Goal: Task Accomplishment & Management: Manage account settings

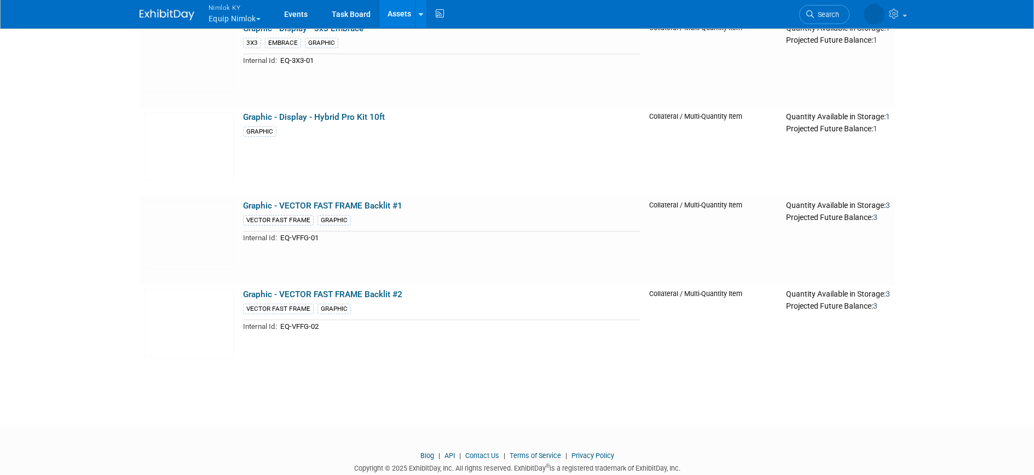
scroll to position [677, 0]
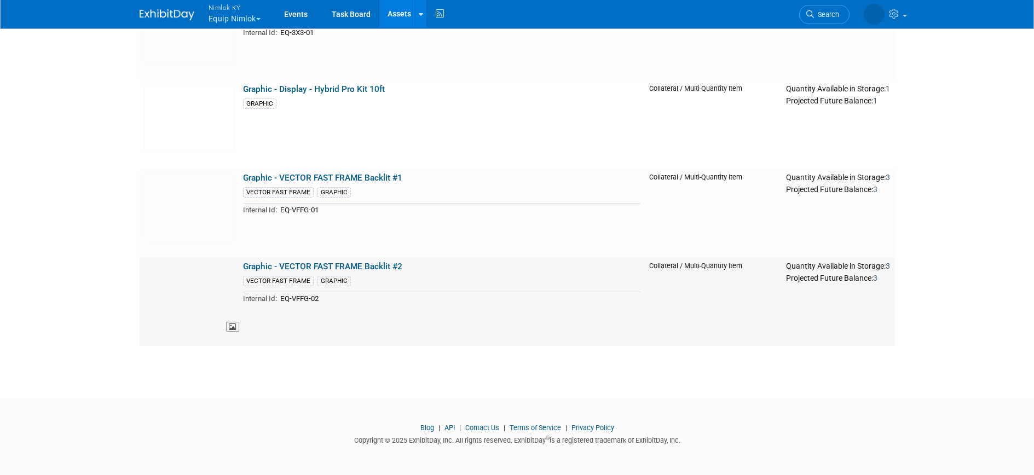
click at [192, 282] on img at bounding box center [189, 296] width 90 height 68
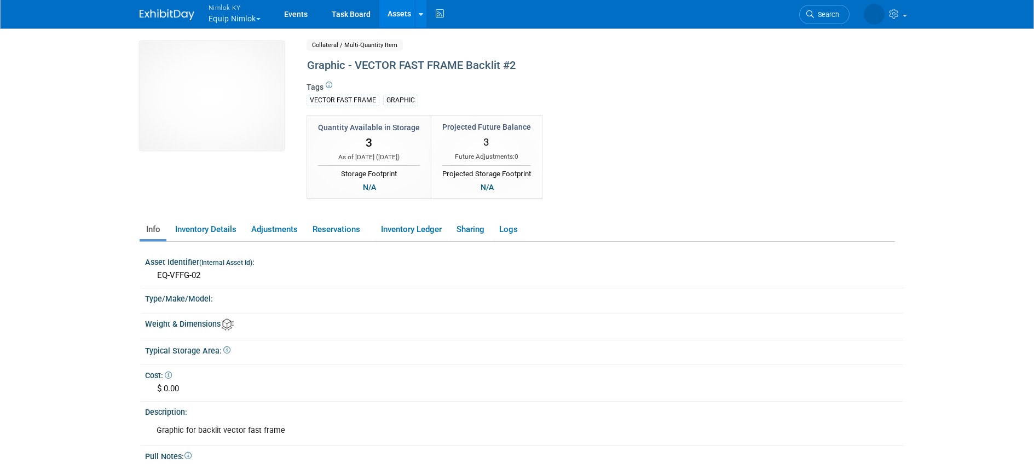
click at [406, 19] on link "Assets" at bounding box center [399, 13] width 40 height 27
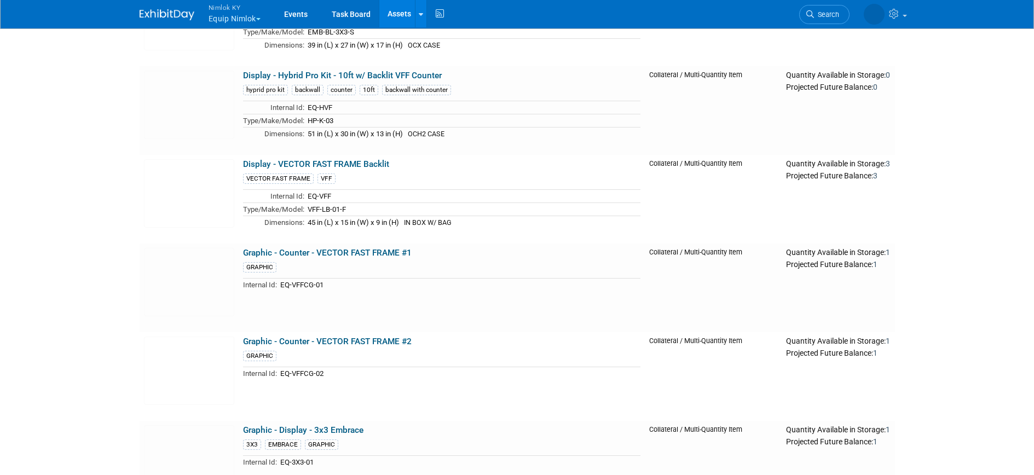
scroll to position [292, 0]
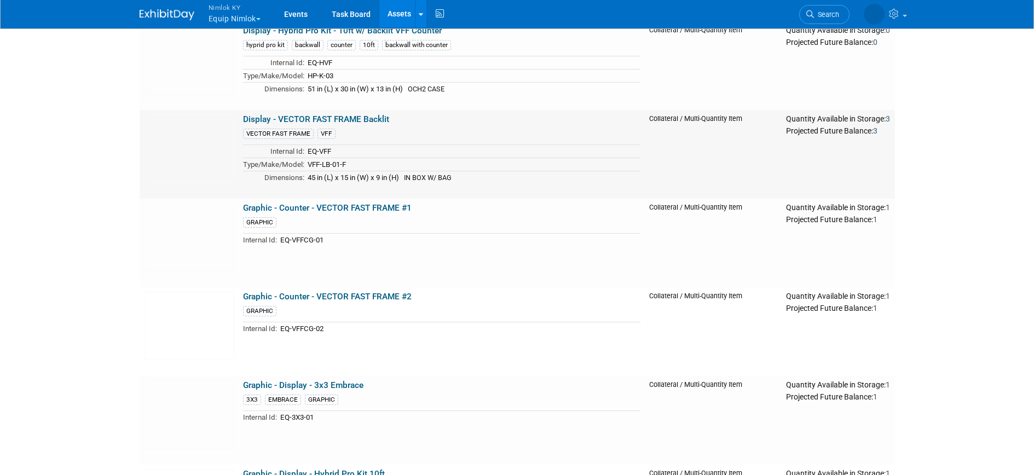
click at [355, 116] on link "Display - VECTOR FAST FRAME Backlit" at bounding box center [316, 119] width 146 height 10
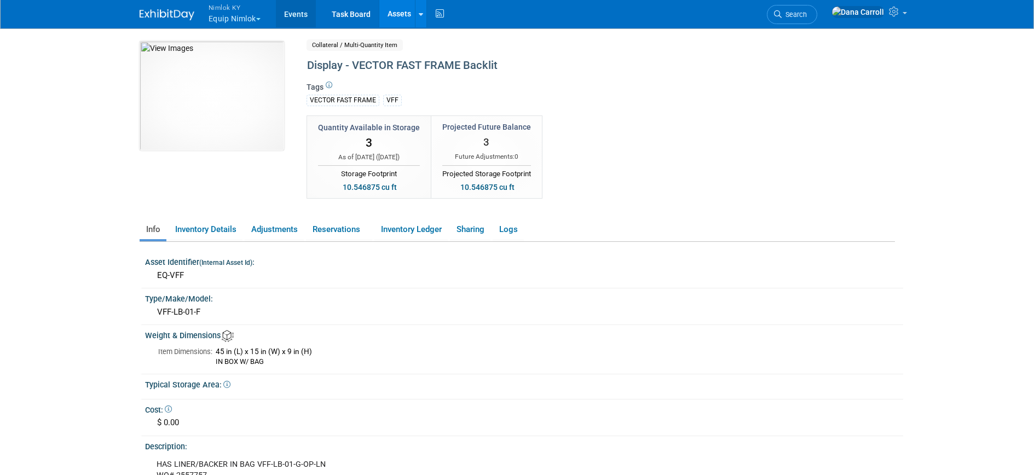
click at [301, 11] on link "Events" at bounding box center [296, 13] width 40 height 27
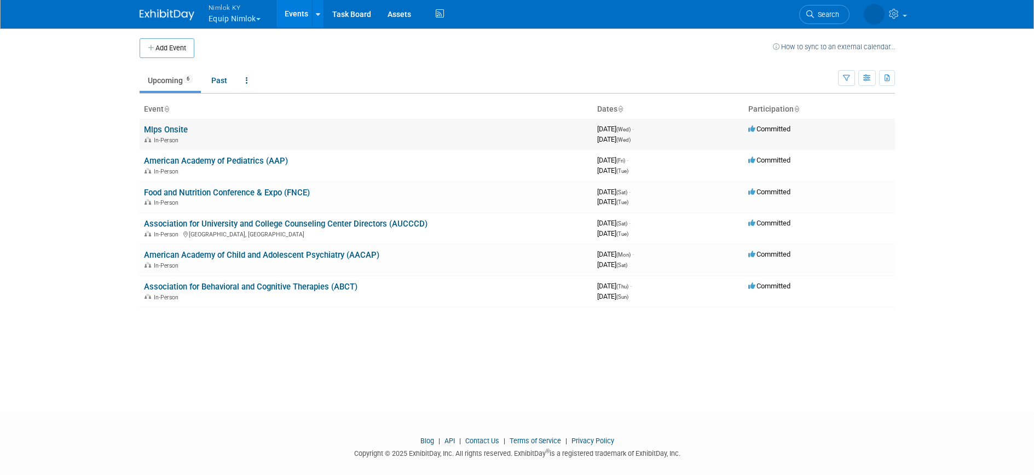
click at [159, 125] on link "Mlps Onsite" at bounding box center [166, 130] width 44 height 10
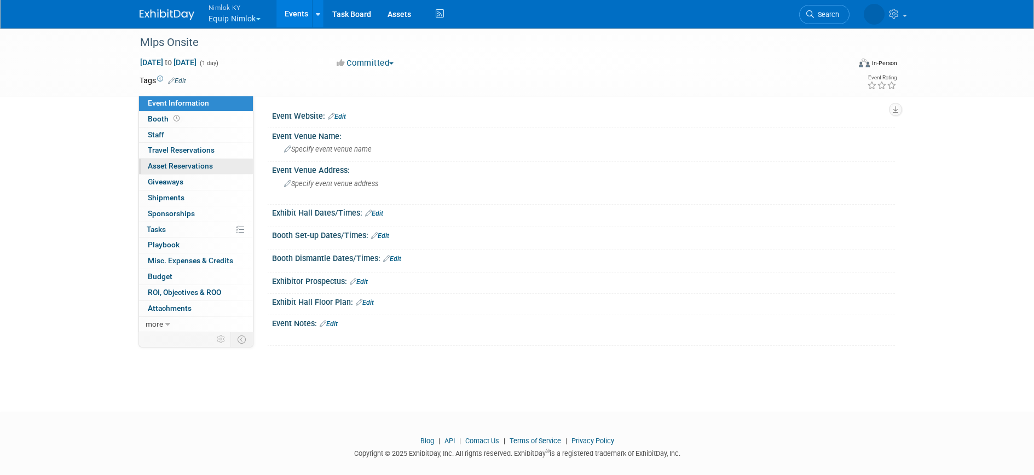
click at [183, 162] on span "Asset Reservations 0" at bounding box center [180, 165] width 65 height 9
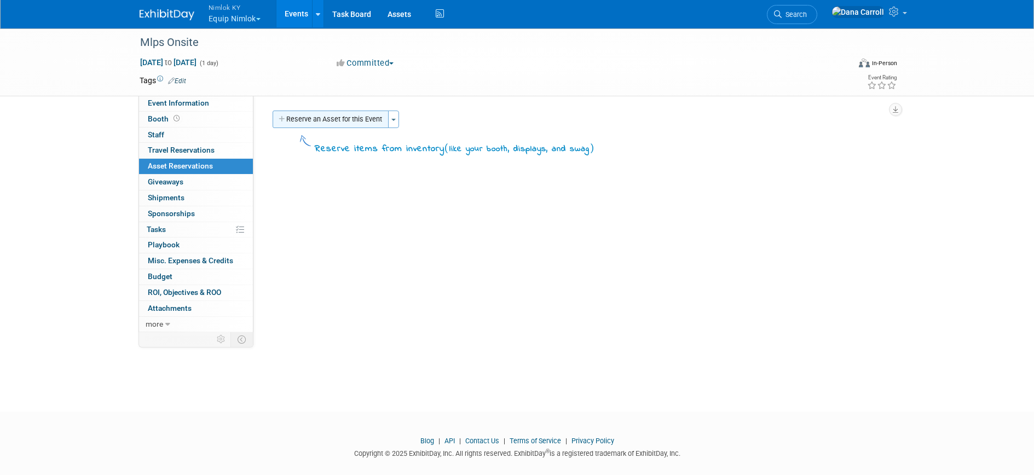
click at [331, 116] on button "Reserve an Asset for this Event" at bounding box center [331, 120] width 116 height 18
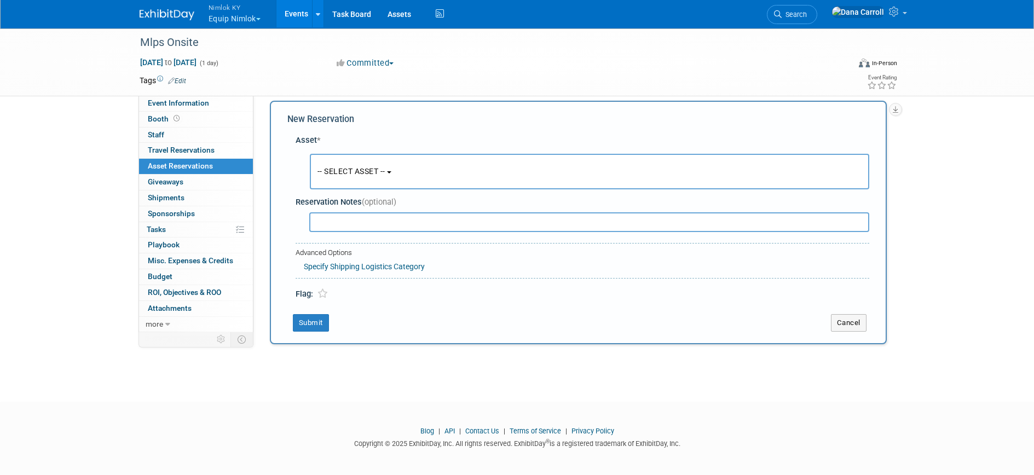
scroll to position [10, 0]
click at [391, 178] on button "-- SELECT ASSET --" at bounding box center [589, 171] width 559 height 36
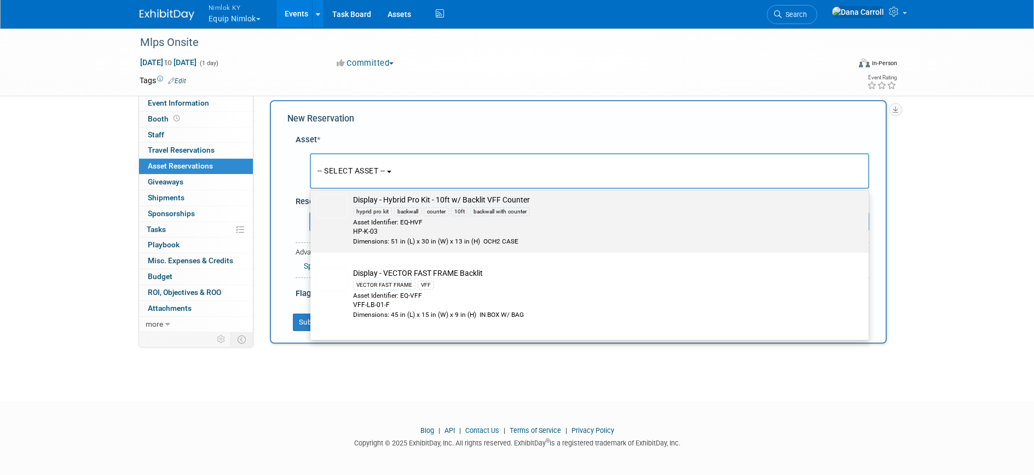
scroll to position [226, 0]
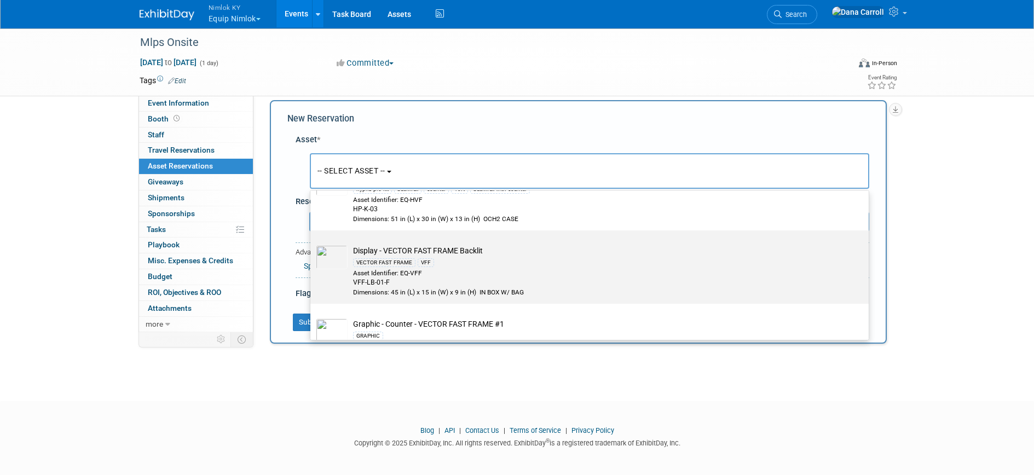
click at [447, 253] on td "Display - VECTOR FAST FRAME Backlit VECTOR FAST FRAME VFF Asset Identifier: EQ-…" at bounding box center [597, 271] width 499 height 52
click at [312, 244] on input "Display - VECTOR FAST FRAME Backlit VECTOR FAST FRAME VFF Asset Identifier: EQ-…" at bounding box center [308, 239] width 7 height 7
select select "10727786"
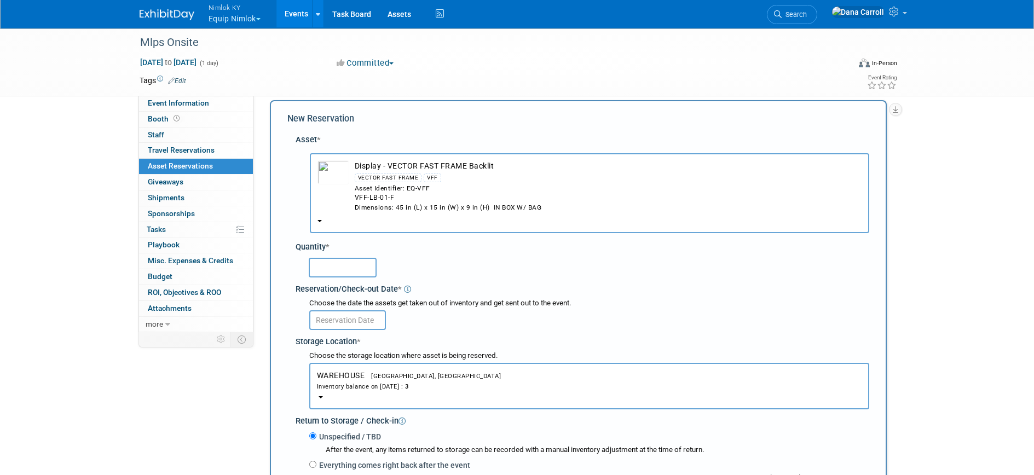
click at [322, 264] on input "text" at bounding box center [343, 268] width 68 height 20
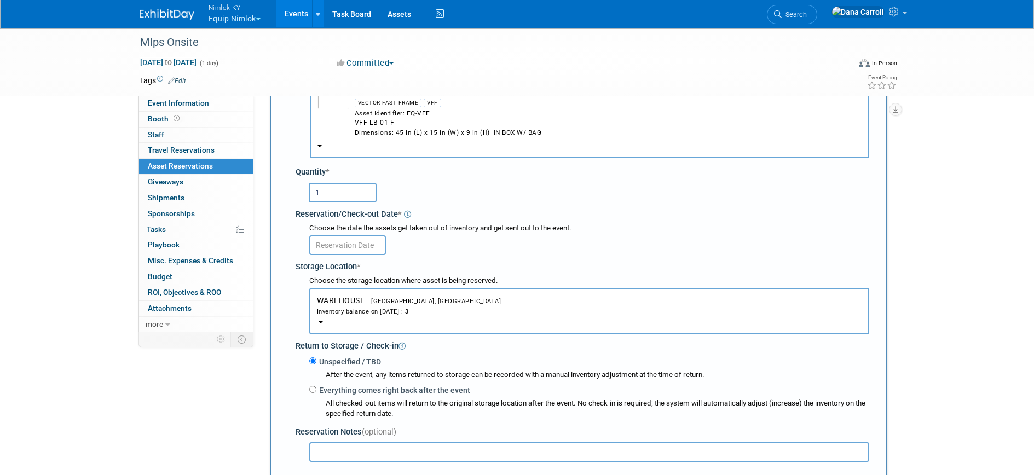
scroll to position [90, 0]
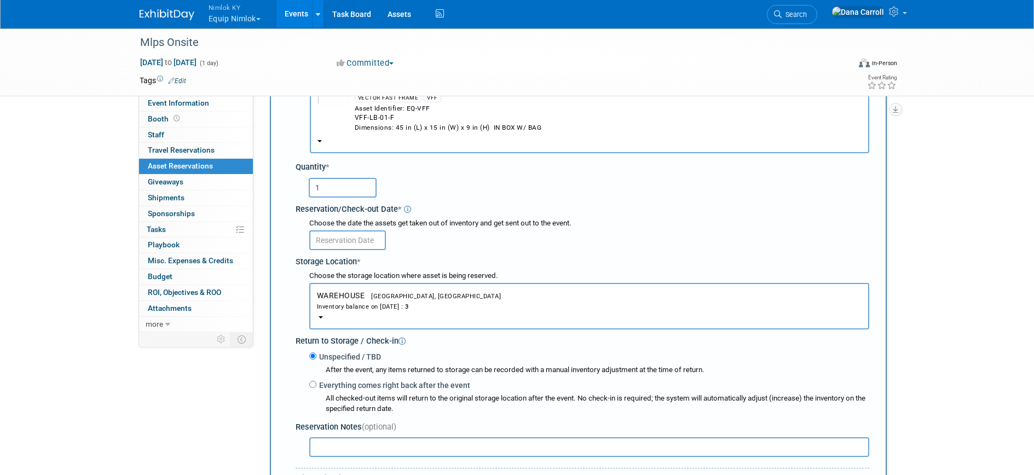
type input "1"
click at [337, 233] on input "text" at bounding box center [347, 240] width 77 height 20
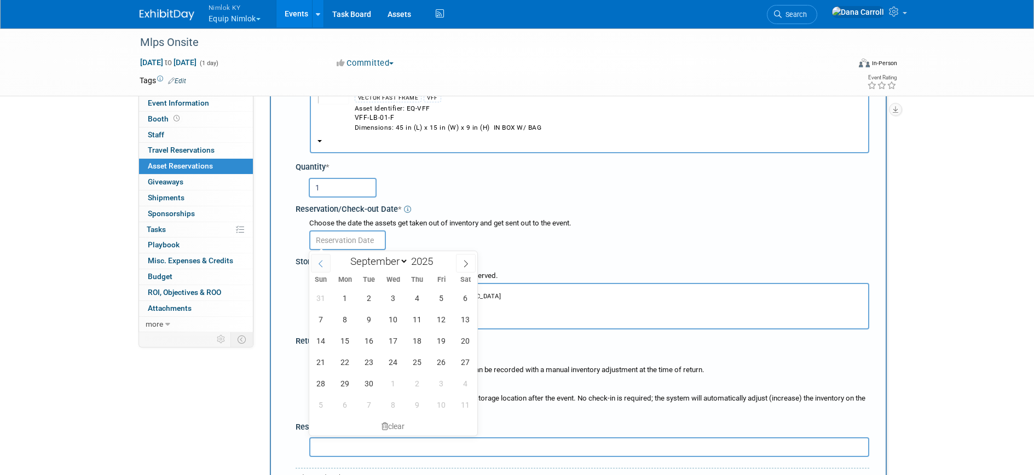
click at [321, 261] on icon at bounding box center [321, 263] width 4 height 7
select select "7"
click at [417, 381] on span "28" at bounding box center [417, 383] width 21 height 21
type input "Aug 28, 2025"
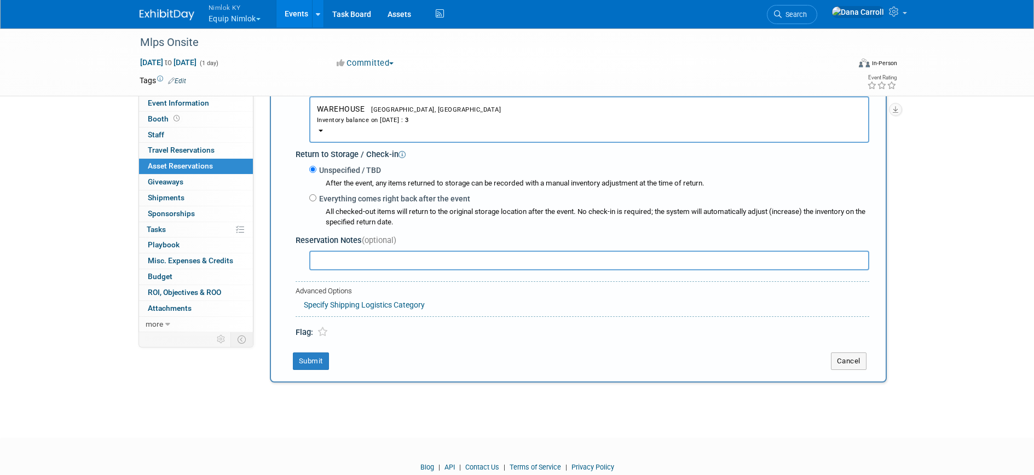
scroll to position [295, 0]
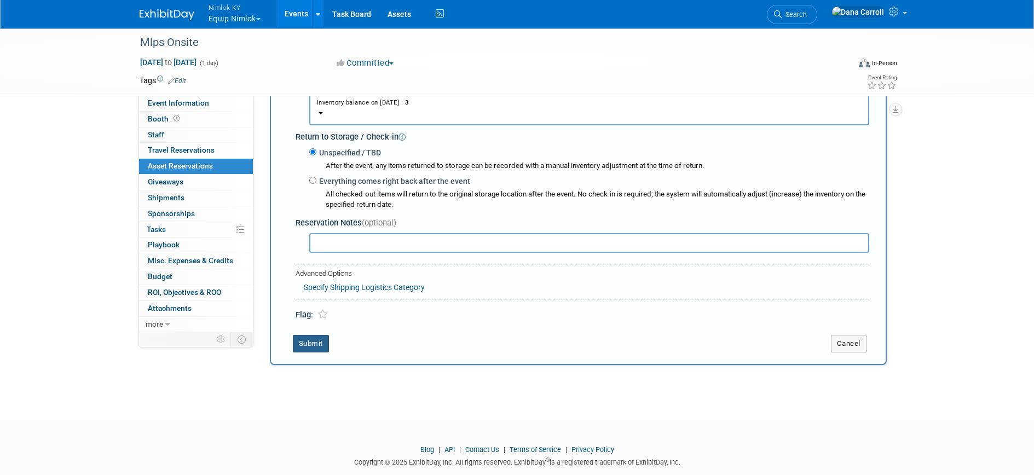
click at [307, 348] on button "Submit" at bounding box center [311, 344] width 36 height 18
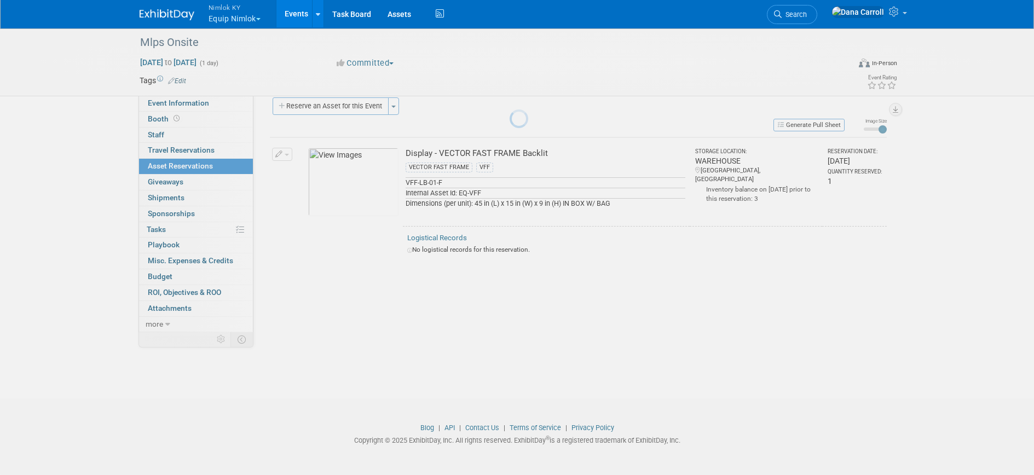
scroll to position [13, 0]
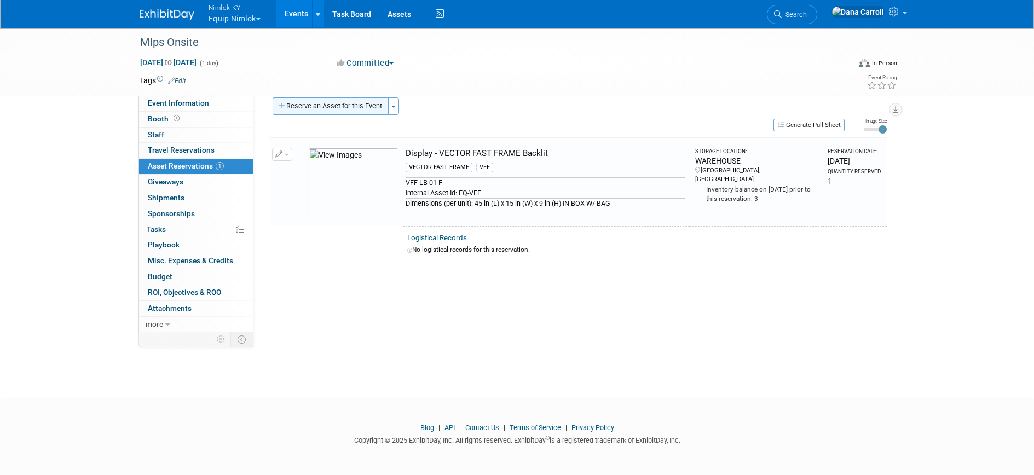
click at [305, 108] on button "Reserve an Asset for this Event" at bounding box center [331, 106] width 116 height 18
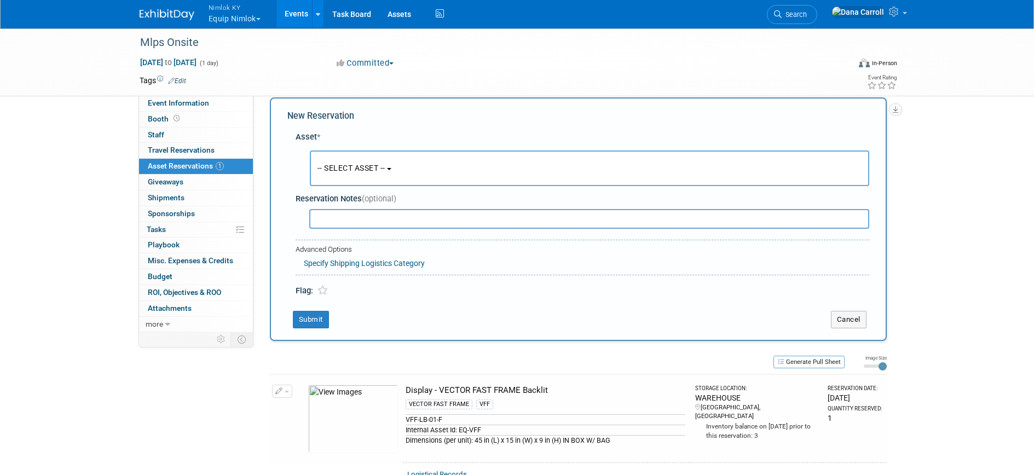
scroll to position [10, 0]
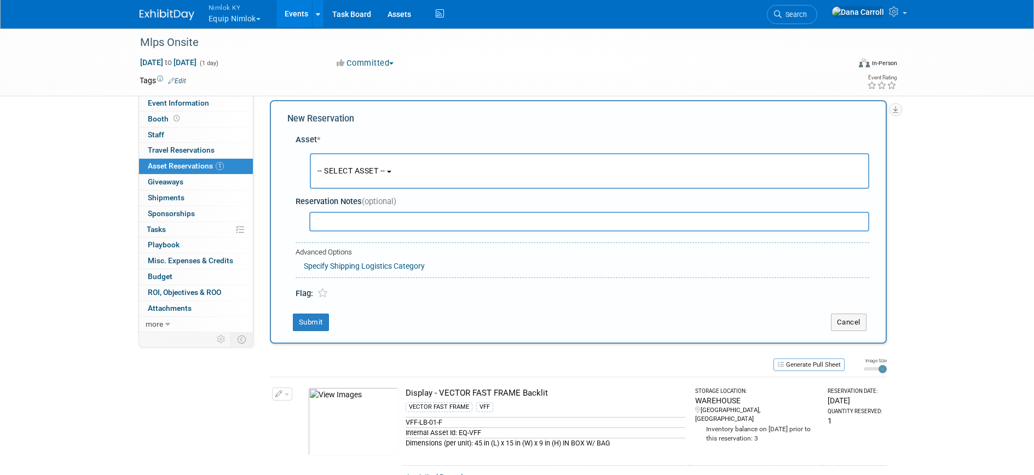
click at [348, 172] on span "-- SELECT ASSET --" at bounding box center [351, 170] width 68 height 9
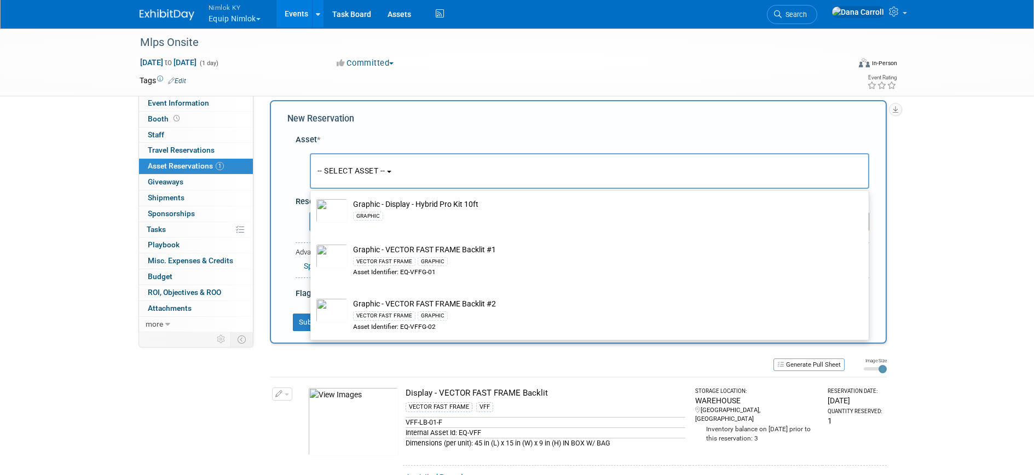
scroll to position [526, 0]
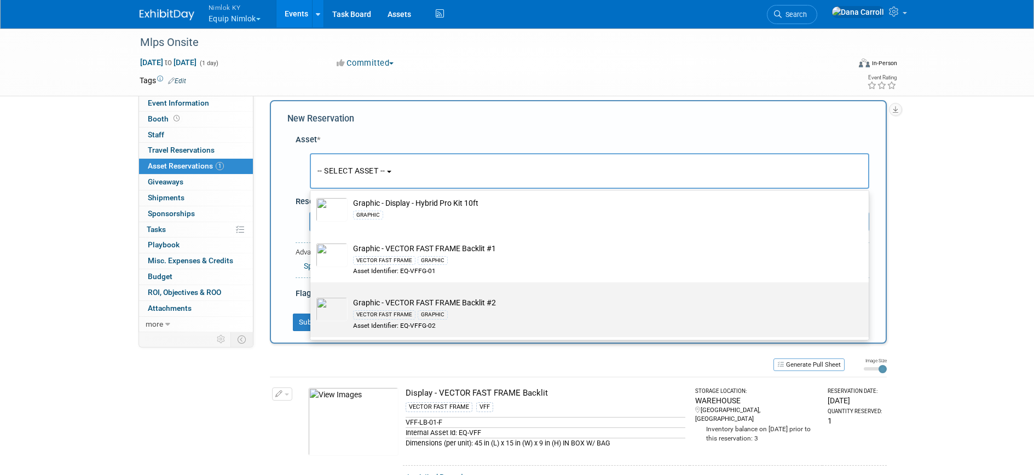
click at [409, 304] on td "Graphic - VECTOR FAST FRAME Backlit #2 VECTOR FAST FRAME GRAPHIC Asset Identifi…" at bounding box center [597, 313] width 499 height 33
click at [312, 296] on input "Graphic - VECTOR FAST FRAME Backlit #2 VECTOR FAST FRAME GRAPHIC Asset Identifi…" at bounding box center [308, 291] width 7 height 7
select select "10728554"
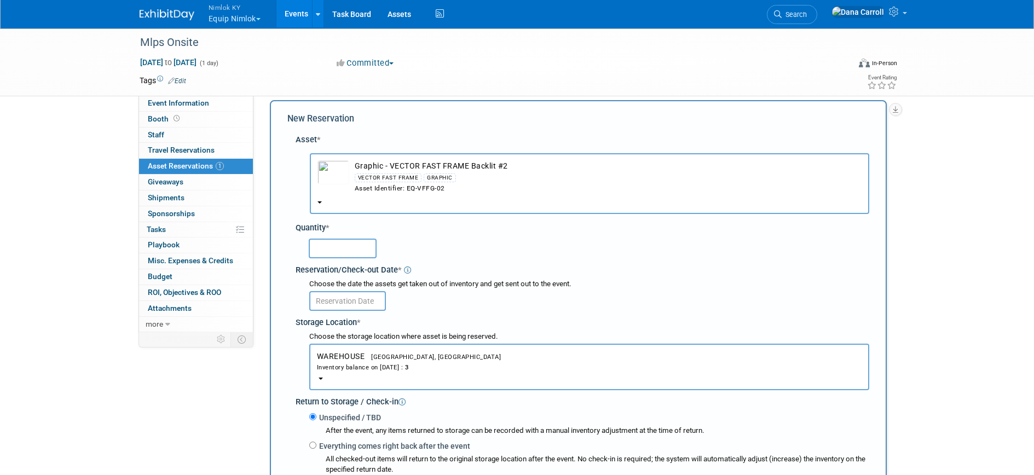
click at [326, 245] on input "text" at bounding box center [343, 249] width 68 height 20
type input "1"
click at [324, 297] on input "text" at bounding box center [347, 301] width 77 height 20
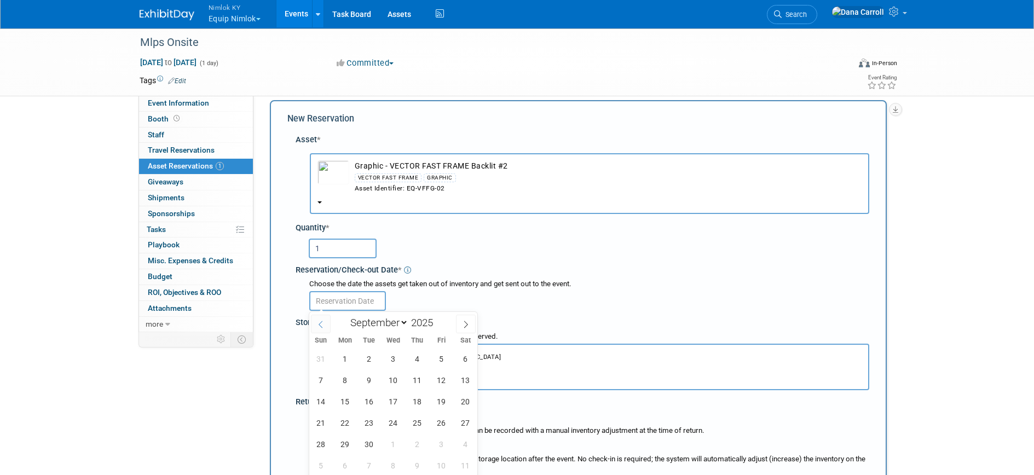
click at [320, 321] on icon at bounding box center [321, 325] width 8 height 8
select select "7"
click at [416, 439] on span "28" at bounding box center [417, 444] width 21 height 21
type input "Aug 28, 2025"
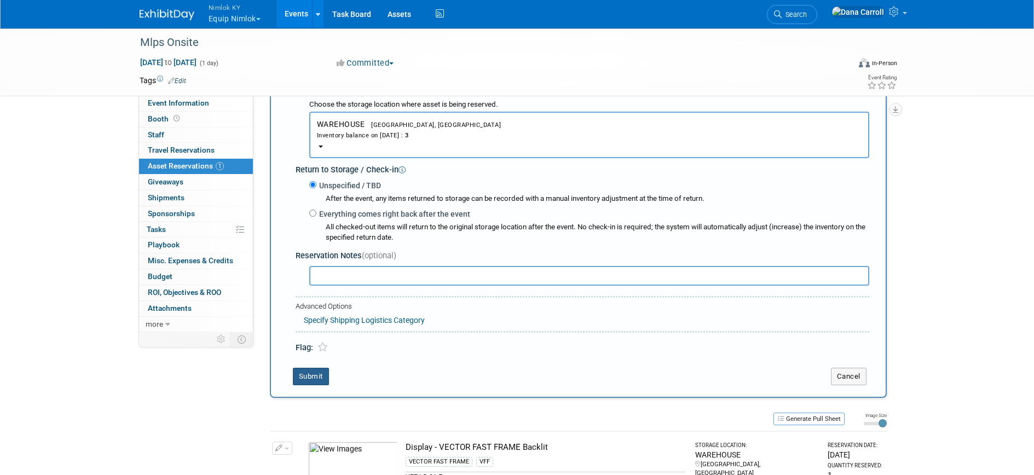
click at [304, 377] on button "Submit" at bounding box center [311, 377] width 36 height 18
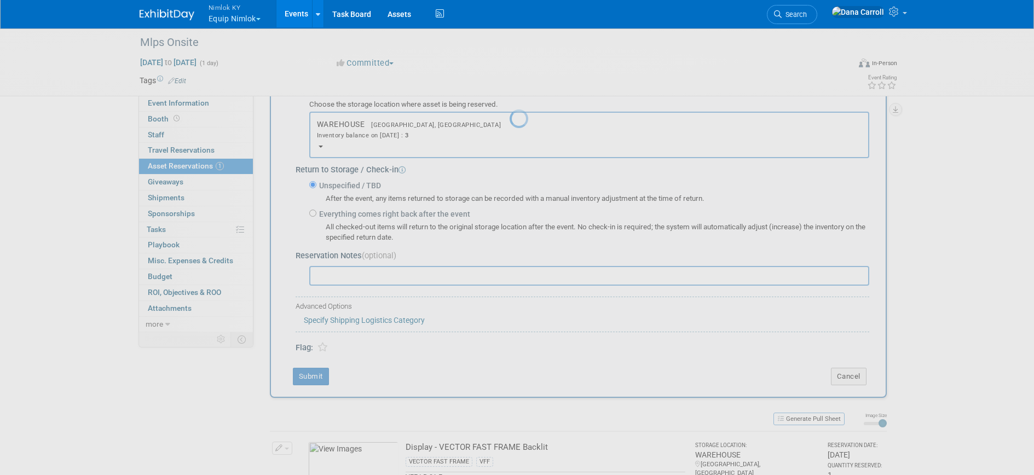
scroll to position [49, 0]
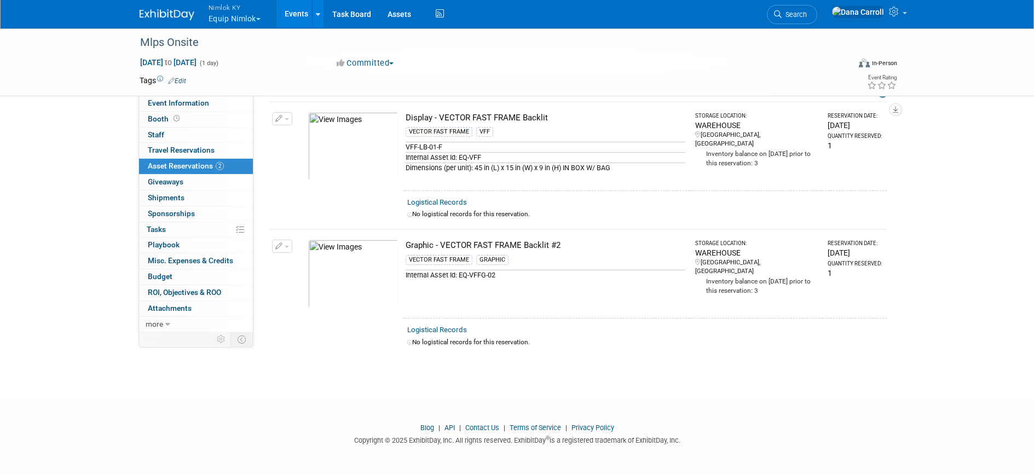
click at [299, 12] on link "Events" at bounding box center [296, 13] width 40 height 27
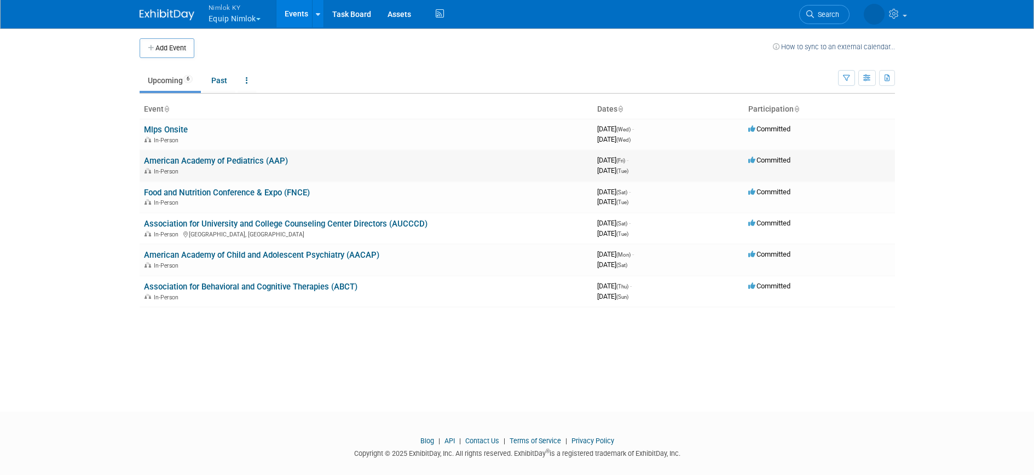
click at [199, 156] on link "American Academy of Pediatrics (AAP)" at bounding box center [216, 161] width 144 height 10
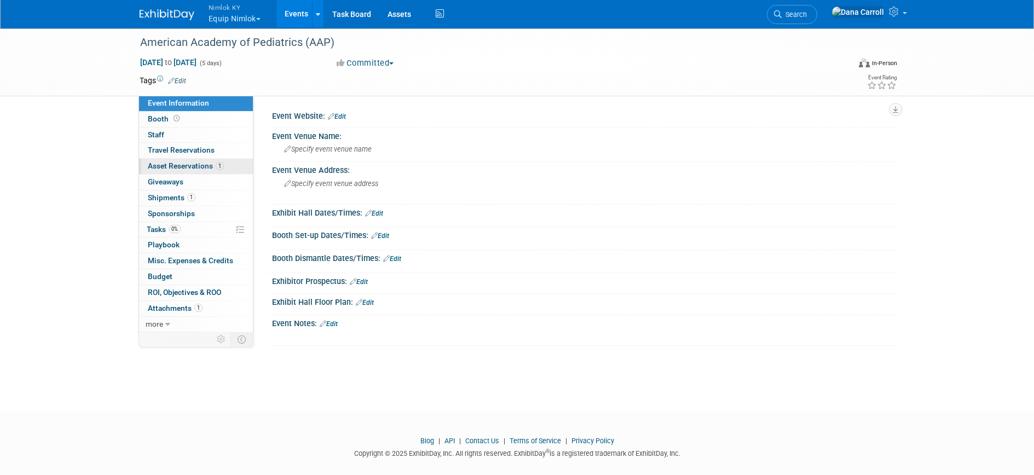
click at [189, 165] on span "Asset Reservations 1" at bounding box center [186, 165] width 76 height 9
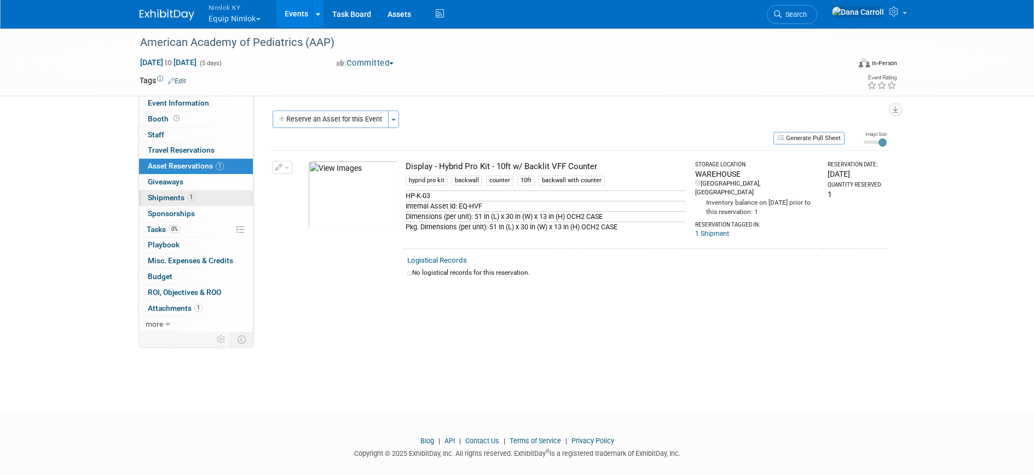
click at [175, 199] on span "Shipments 1" at bounding box center [172, 197] width 48 height 9
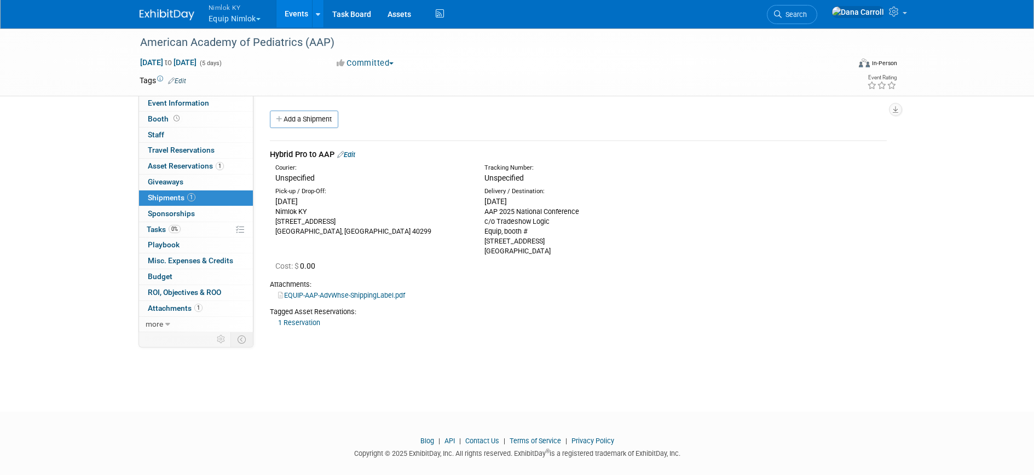
click at [295, 11] on link "Events" at bounding box center [296, 13] width 40 height 27
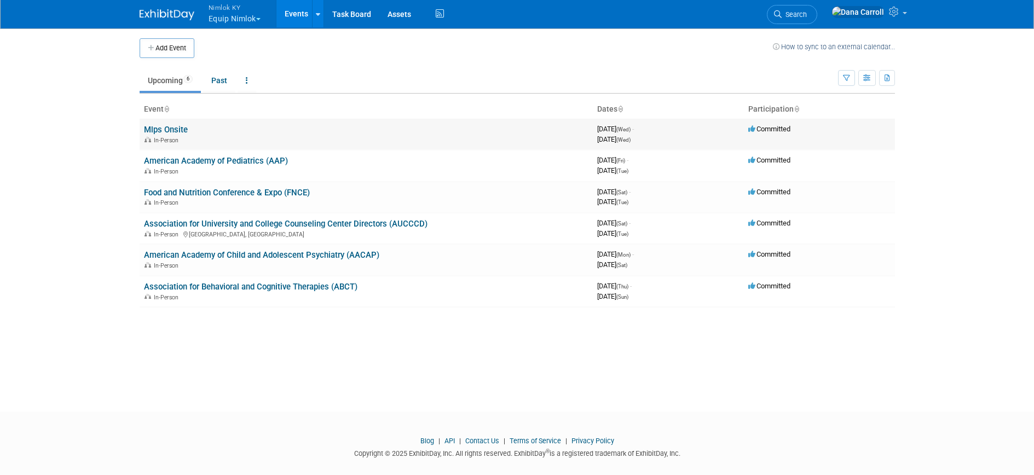
click at [279, 128] on td "Mlps Onsite In-Person" at bounding box center [366, 134] width 453 height 31
click at [151, 124] on td "Mlps Onsite In-Person" at bounding box center [366, 134] width 453 height 31
click at [154, 132] on link "Mlps Onsite" at bounding box center [166, 130] width 44 height 10
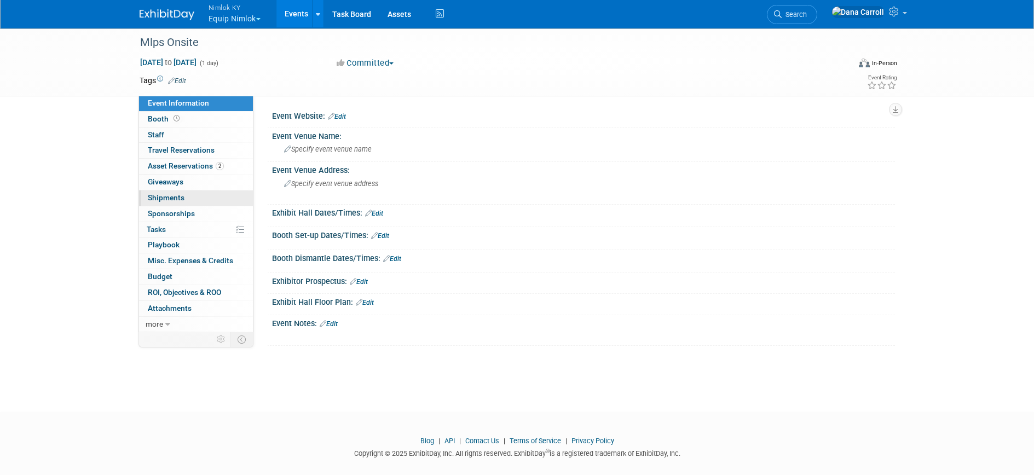
click at [160, 201] on span "Shipments 0" at bounding box center [166, 197] width 37 height 9
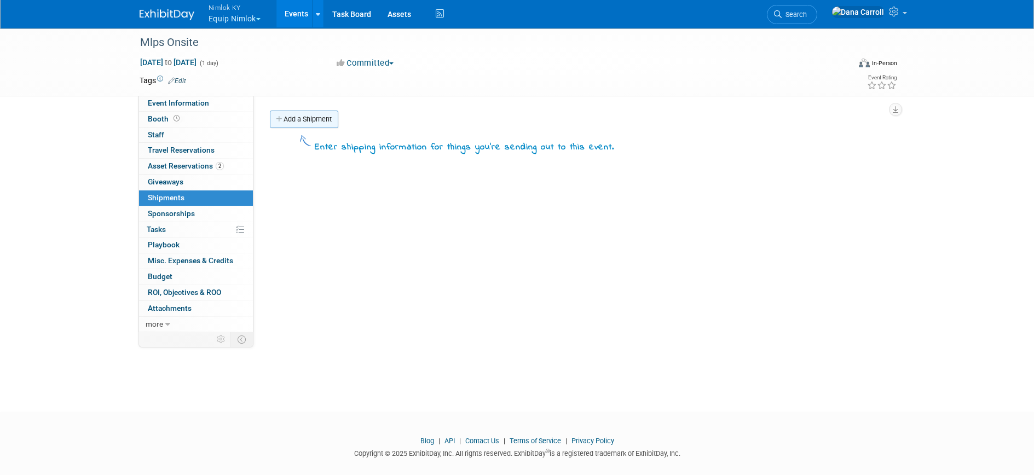
click at [315, 118] on link "Add a Shipment" at bounding box center [304, 120] width 68 height 18
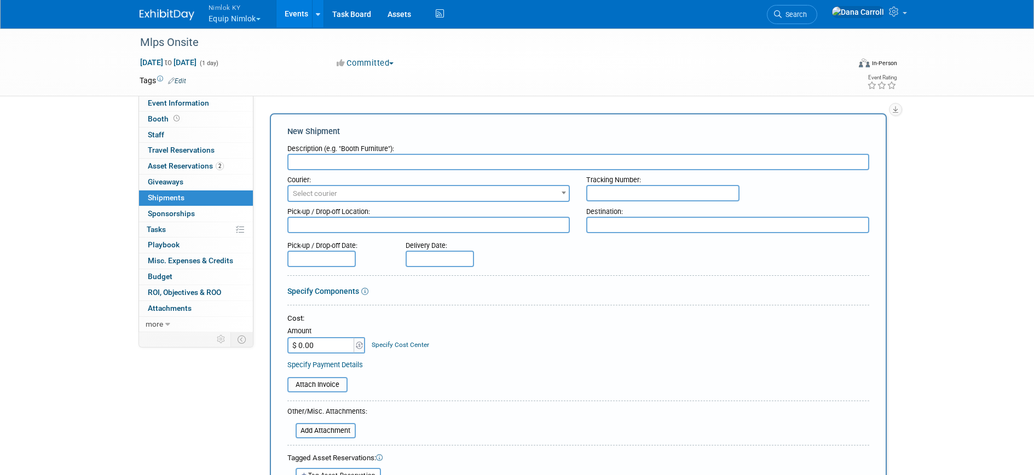
click at [311, 164] on input "text" at bounding box center [578, 162] width 582 height 16
type input "v"
type input "VFF to Mlps onsite"
click at [317, 222] on textarea at bounding box center [428, 225] width 283 height 16
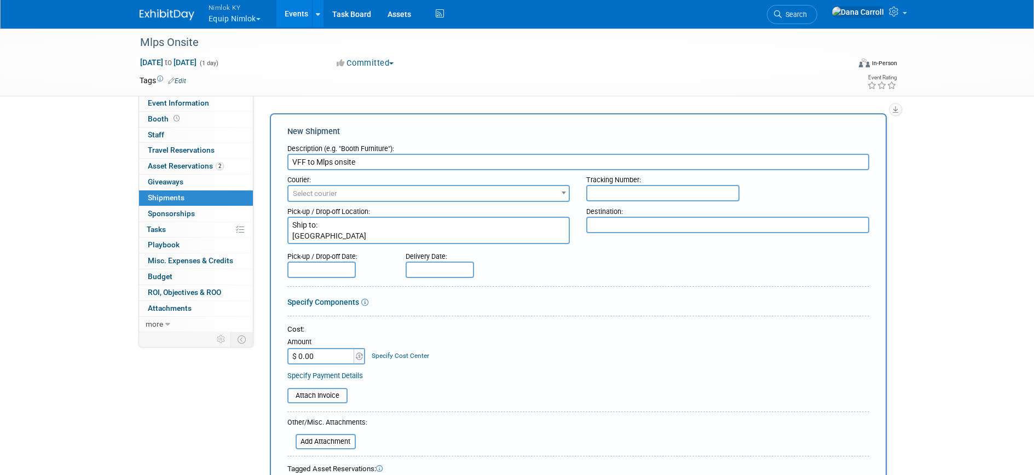
type textarea "Ship to: [GEOGRAPHIC_DATA]"
click at [308, 161] on input "VFF to Mlps onsite" at bounding box center [578, 162] width 582 height 16
type input "VFF and graphic to Mlps onsite"
click at [342, 238] on textarea "Ship to: [GEOGRAPHIC_DATA]" at bounding box center [428, 230] width 283 height 27
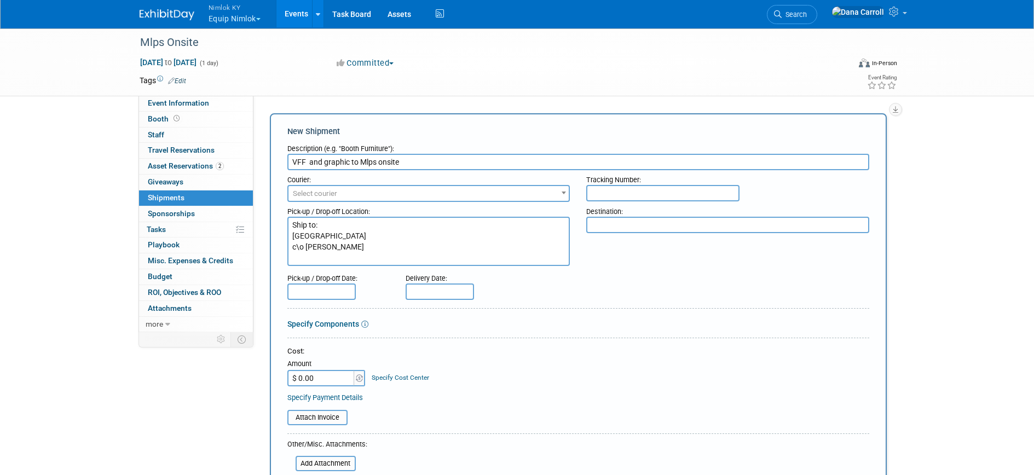
paste textarea "[STREET_ADDRESS]"
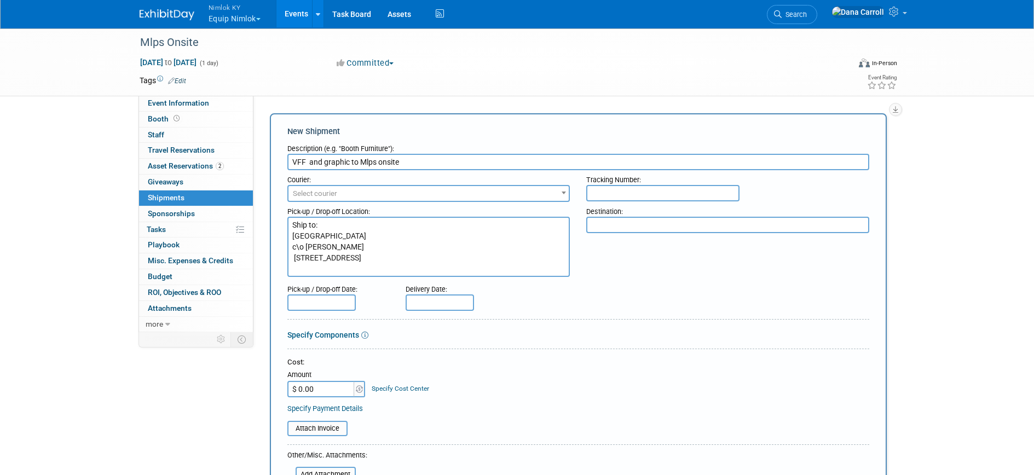
type textarea "Ship to: [GEOGRAPHIC_DATA] c\o [PERSON_NAME] [STREET_ADDRESS]"
click at [620, 223] on textarea at bounding box center [727, 225] width 283 height 16
click at [431, 301] on input "text" at bounding box center [440, 303] width 68 height 16
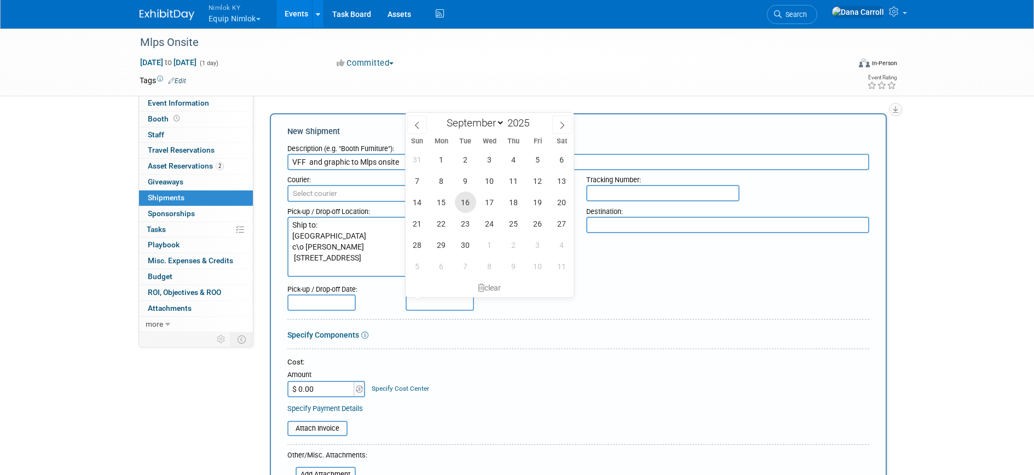
click at [464, 201] on span "16" at bounding box center [465, 202] width 21 height 21
type input "[DATE]"
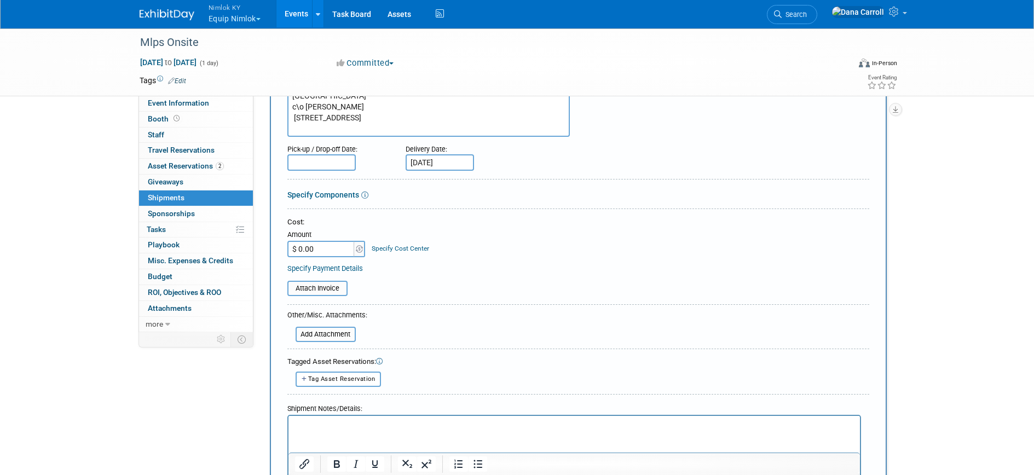
scroll to position [158, 0]
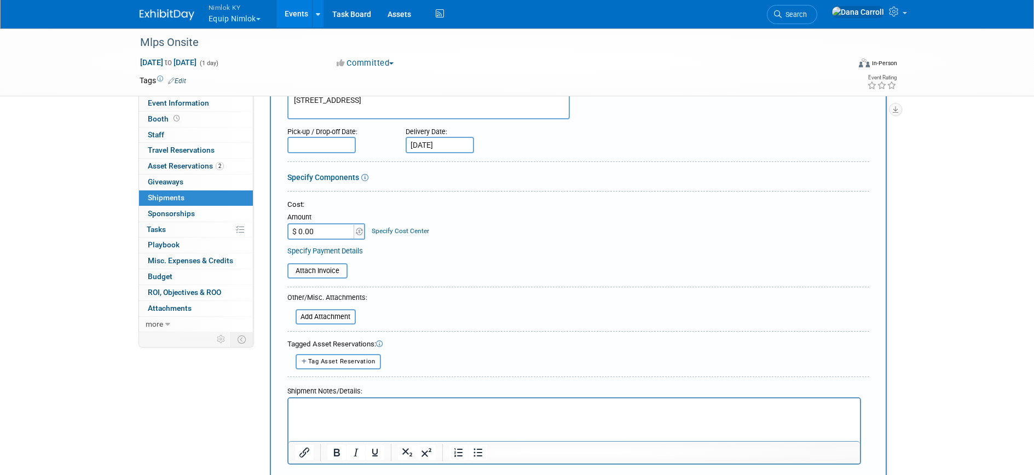
click at [353, 364] on span "Tag Asset Reservation" at bounding box center [341, 361] width 67 height 7
select select
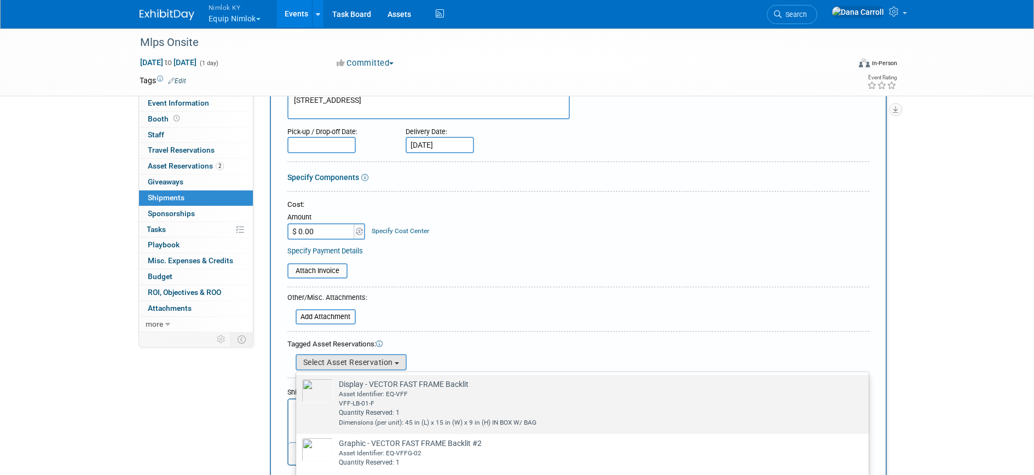
click at [411, 396] on div "Asset Identifier: EQ-VFF" at bounding box center [593, 394] width 508 height 9
click at [298, 388] on input "Display - VECTOR FAST FRAME Backlit Already tagged in this shipment Asset Ident…" at bounding box center [294, 384] width 7 height 7
select select "2_11584153"
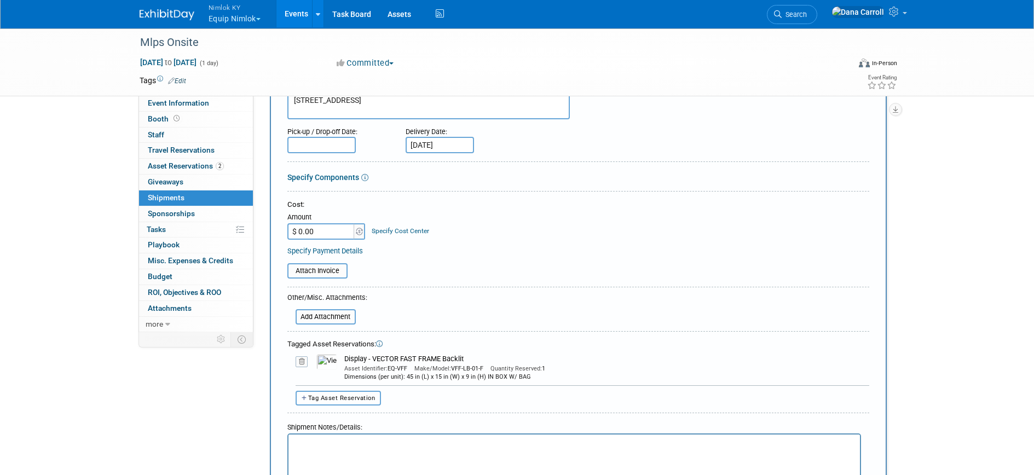
click at [341, 397] on span "Tag Asset Reservation" at bounding box center [341, 398] width 67 height 7
select select
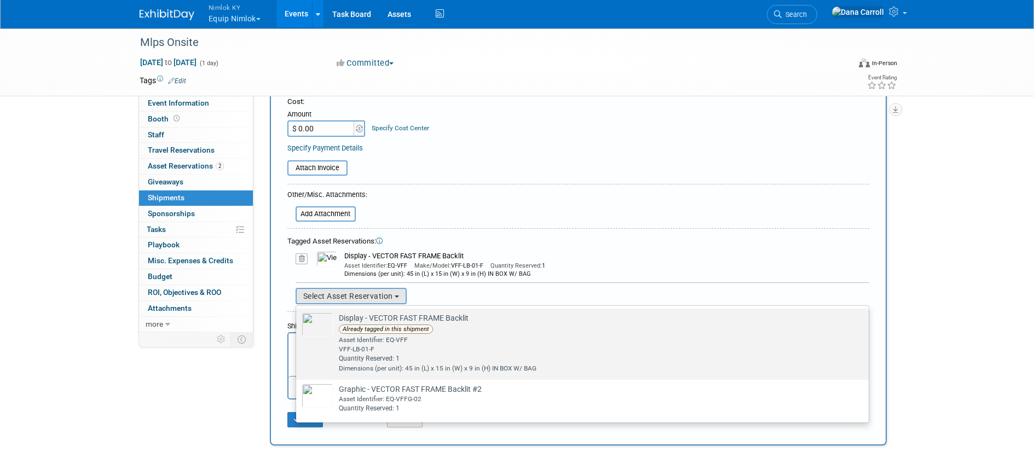
scroll to position [274, 0]
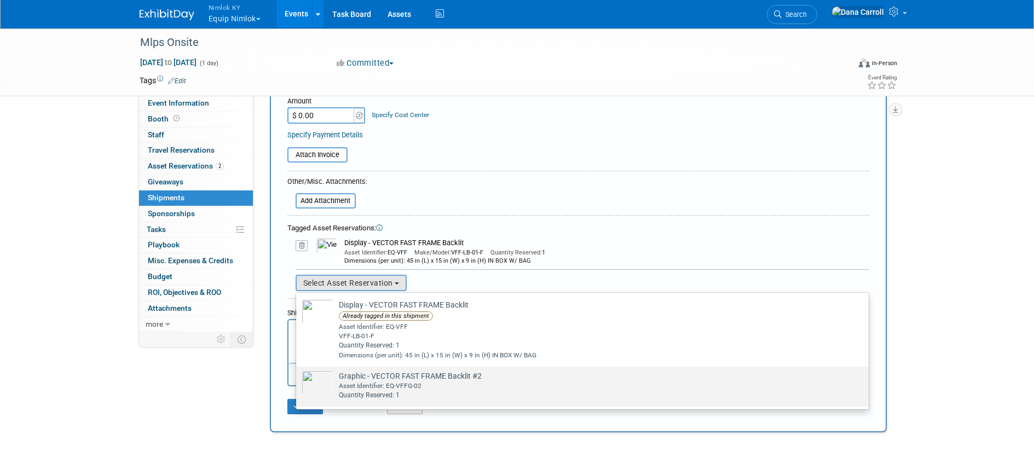
click at [433, 386] on div "Asset Identifier: EQ-VFFG-02" at bounding box center [593, 386] width 508 height 9
click at [298, 380] on input "Graphic - VECTOR FAST FRAME Backlit #2 Already tagged in this shipment Asset Id…" at bounding box center [294, 376] width 7 height 7
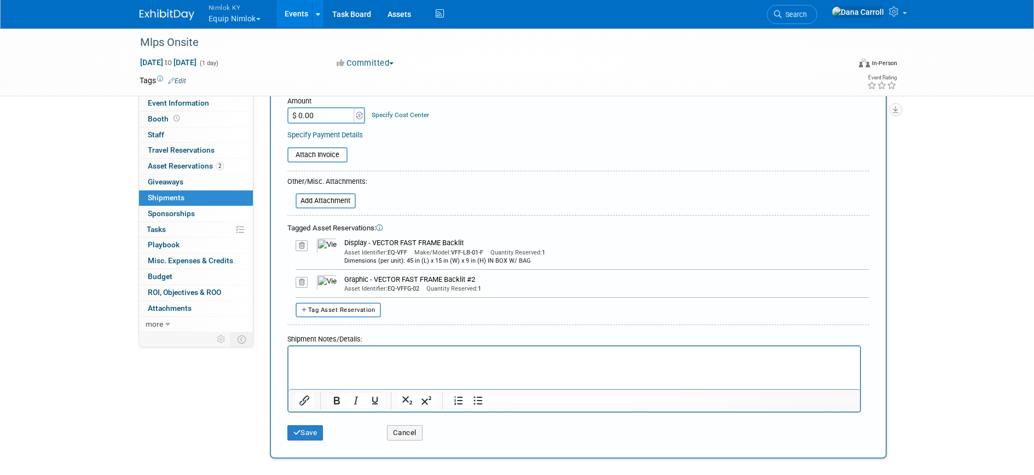
click at [339, 354] on p "Rich Text Area. Press ALT-0 for help." at bounding box center [574, 356] width 559 height 11
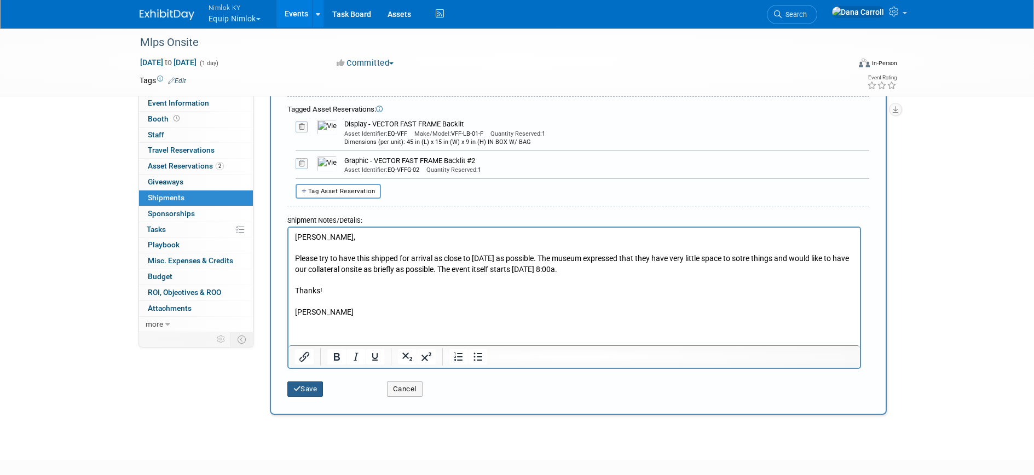
click at [305, 385] on button "Save" at bounding box center [305, 389] width 36 height 15
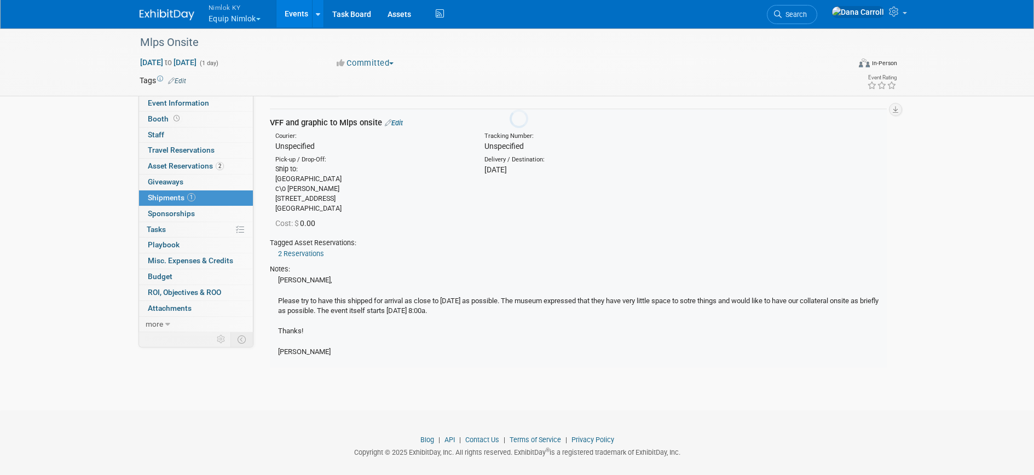
scroll to position [24, 0]
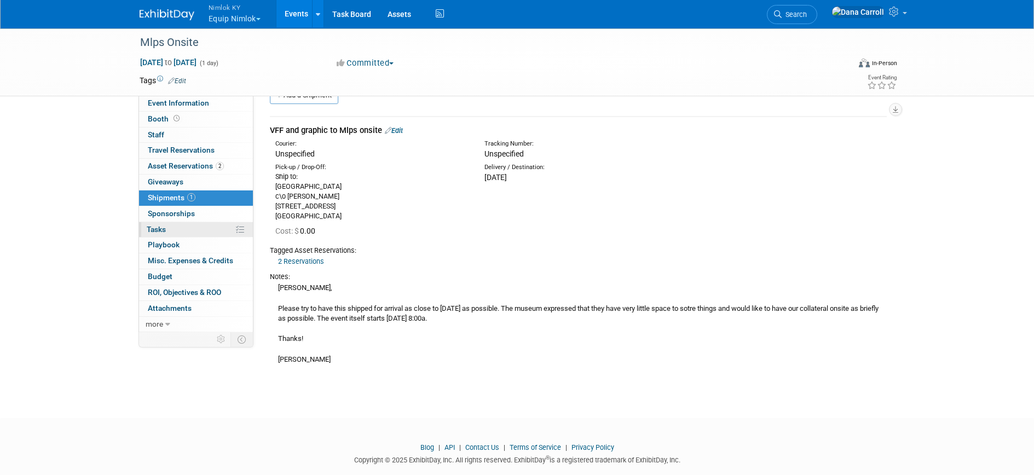
click at [165, 229] on span "Tasks 0%" at bounding box center [156, 229] width 19 height 9
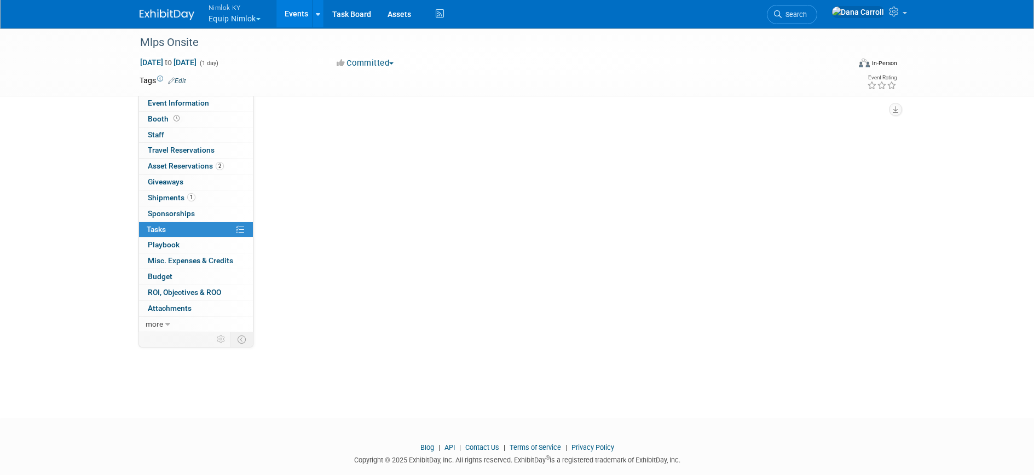
scroll to position [0, 0]
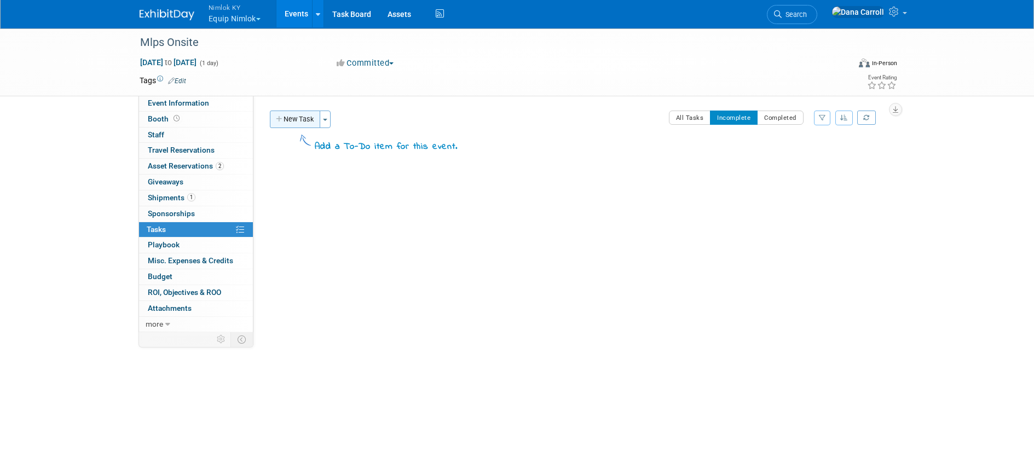
click at [298, 113] on button "New Task" at bounding box center [295, 120] width 50 height 18
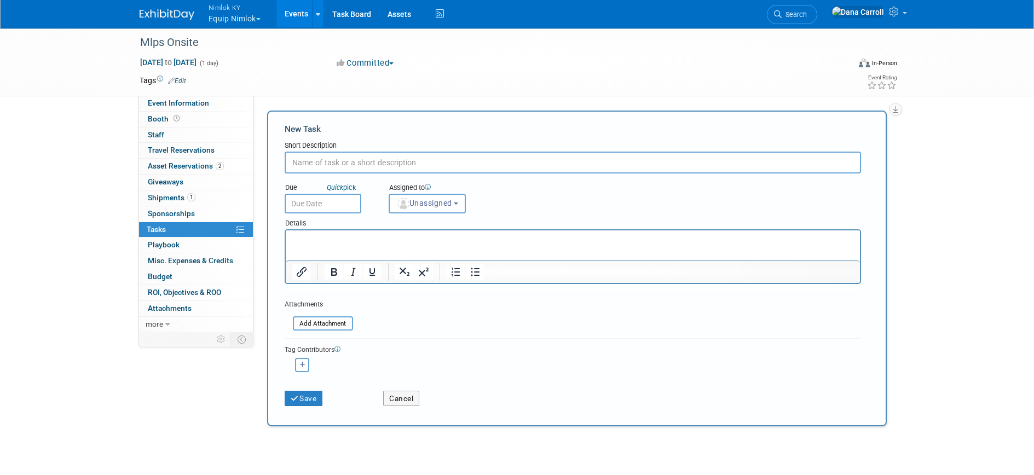
click at [298, 169] on input "text" at bounding box center [573, 163] width 576 height 22
type input "Review my newly added resv and shipment"
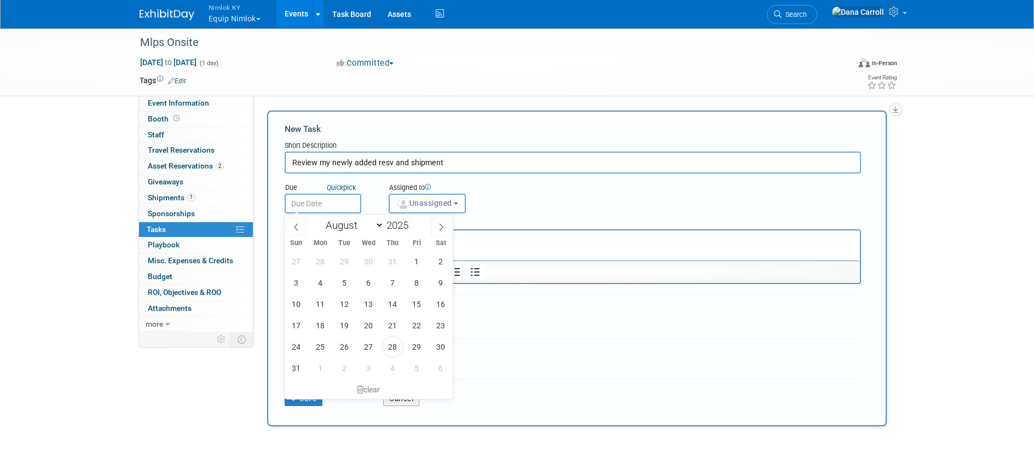
click at [328, 203] on input "text" at bounding box center [323, 204] width 77 height 20
click at [442, 224] on icon at bounding box center [441, 227] width 8 height 8
select select "8"
click at [348, 263] on span "2" at bounding box center [344, 261] width 21 height 21
type input "[DATE]"
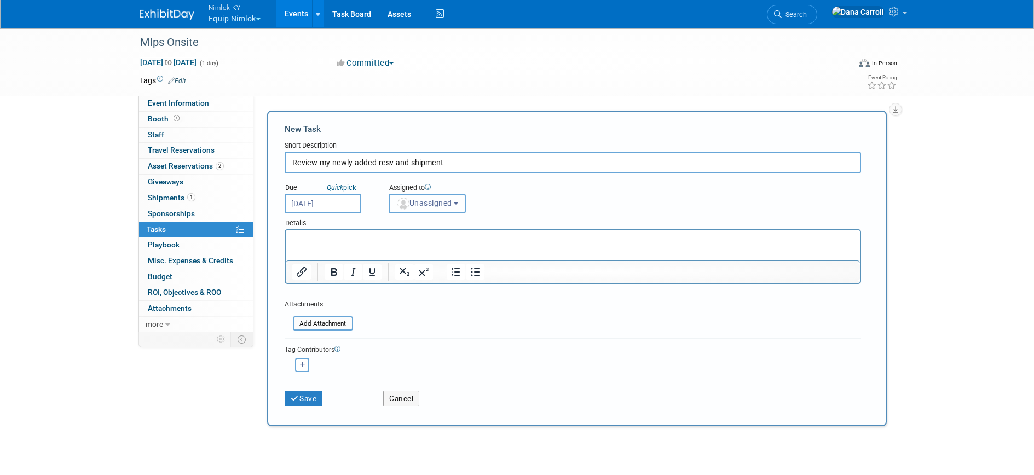
click at [463, 200] on button "Unassigned" at bounding box center [428, 204] width 78 height 20
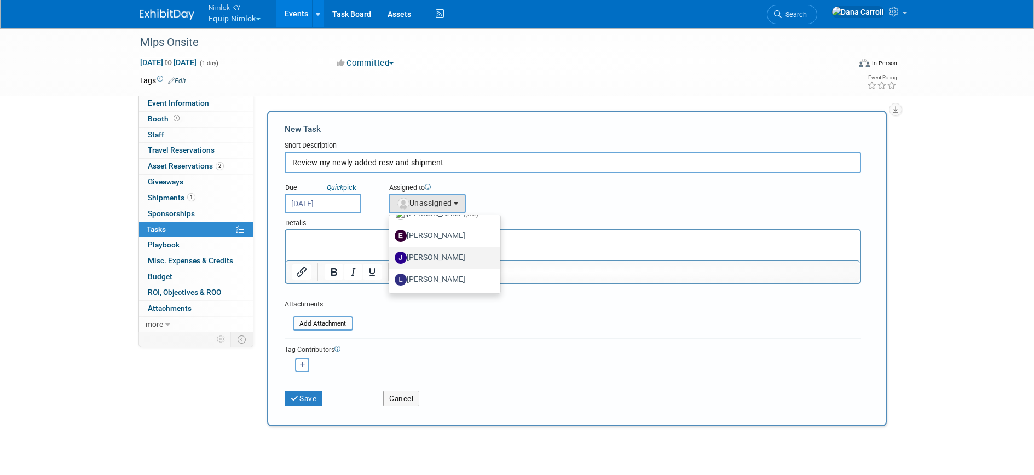
click at [446, 258] on label "[PERSON_NAME]" at bounding box center [442, 258] width 95 height 18
click at [391, 258] on input "[PERSON_NAME]" at bounding box center [387, 256] width 7 height 7
select select "6959d863-ee32-42c4-bffe-2330cab25484"
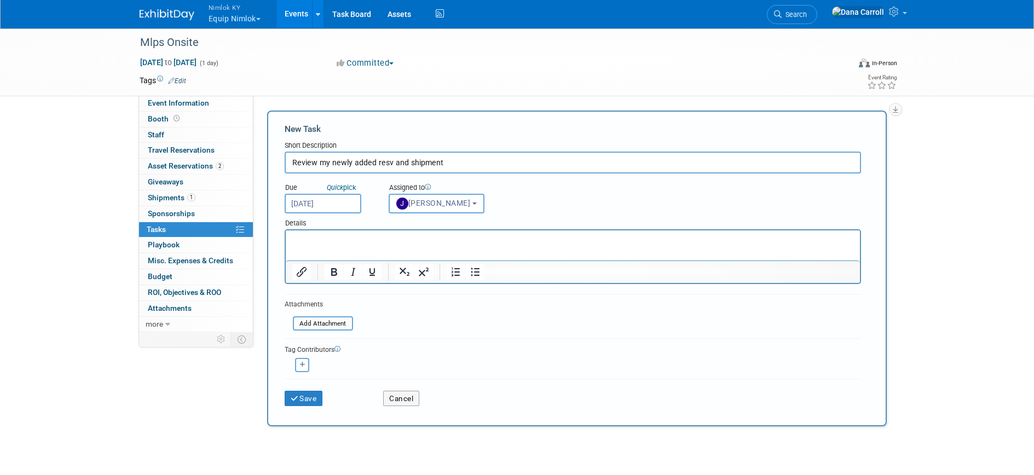
click at [379, 246] on html at bounding box center [572, 237] width 574 height 15
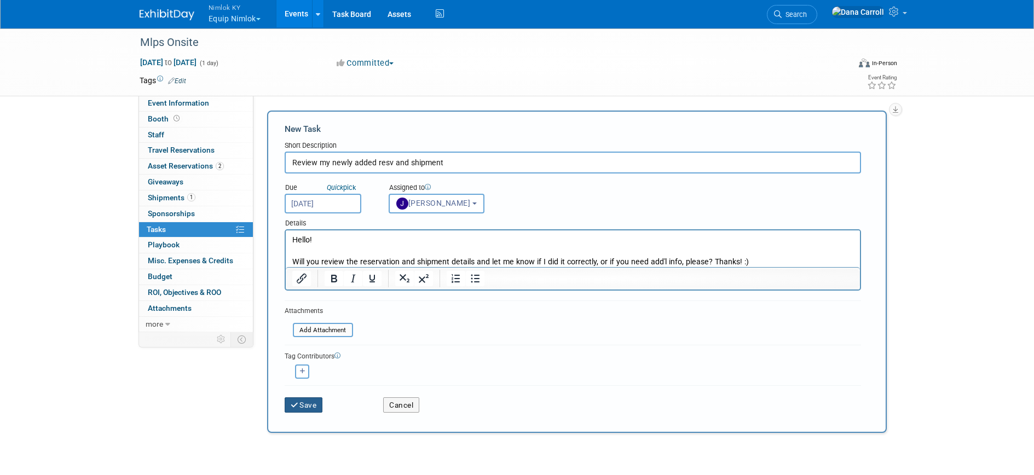
click at [310, 403] on button "Save" at bounding box center [304, 404] width 38 height 15
